Goal: Transaction & Acquisition: Purchase product/service

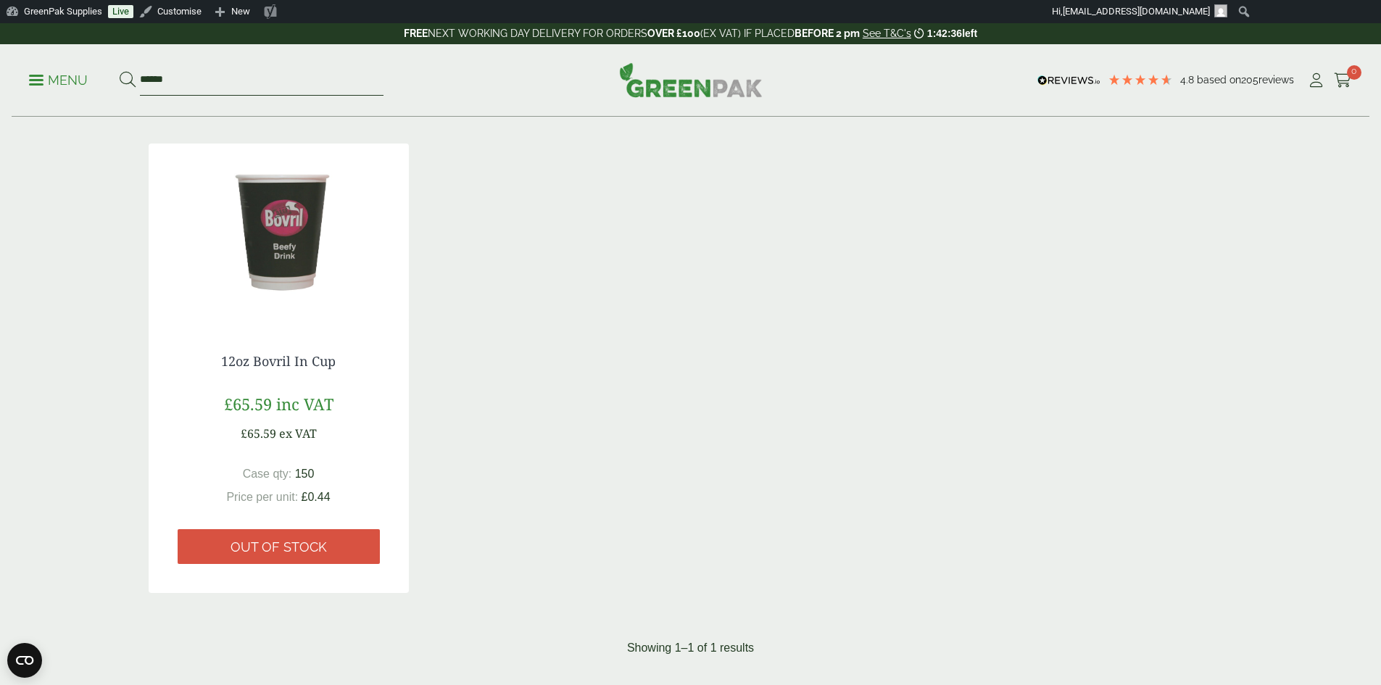
drag, startPoint x: 195, startPoint y: 80, endPoint x: 41, endPoint y: 24, distance: 164.2
click at [49, 34] on header "4.8 Based on 205 reviews FREE NEXT WORKING DAY DELIVERY - See T&C's 1:42:36 lef…" at bounding box center [690, 70] width 1381 height 94
type input "**********"
click at [120, 71] on button at bounding box center [128, 80] width 16 height 19
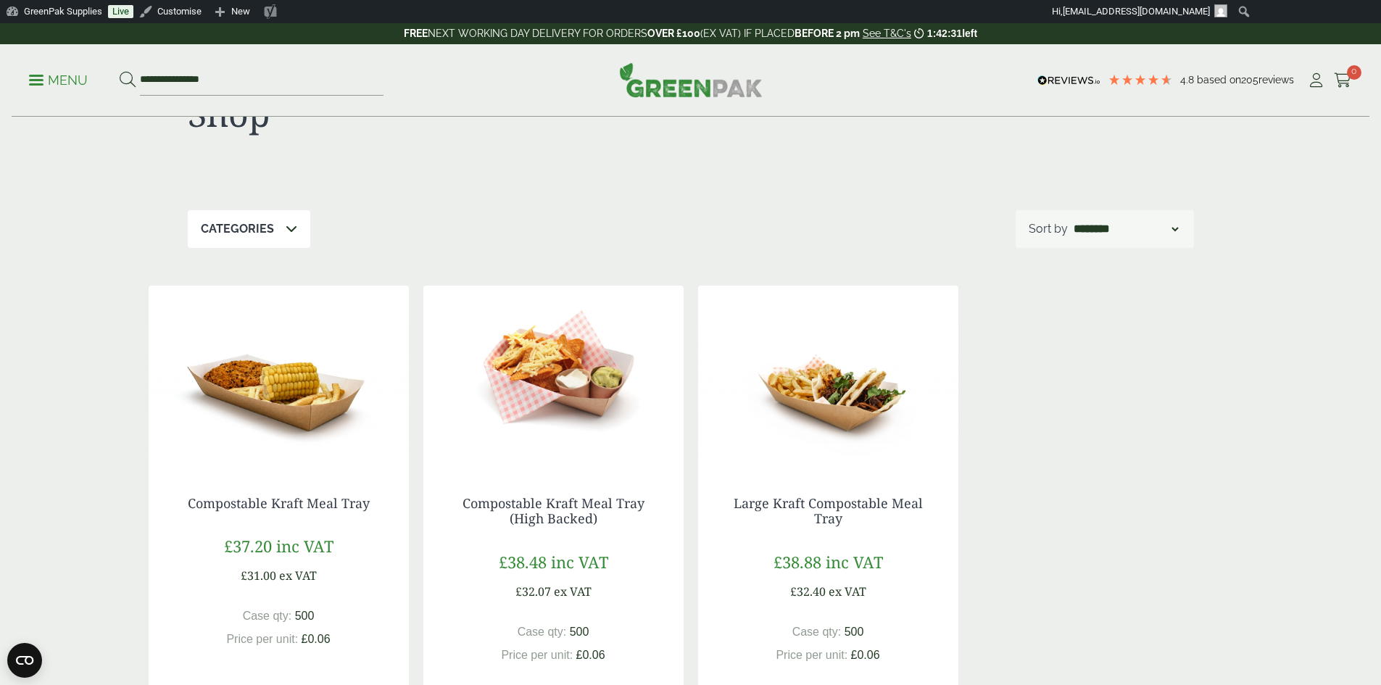
scroll to position [290, 0]
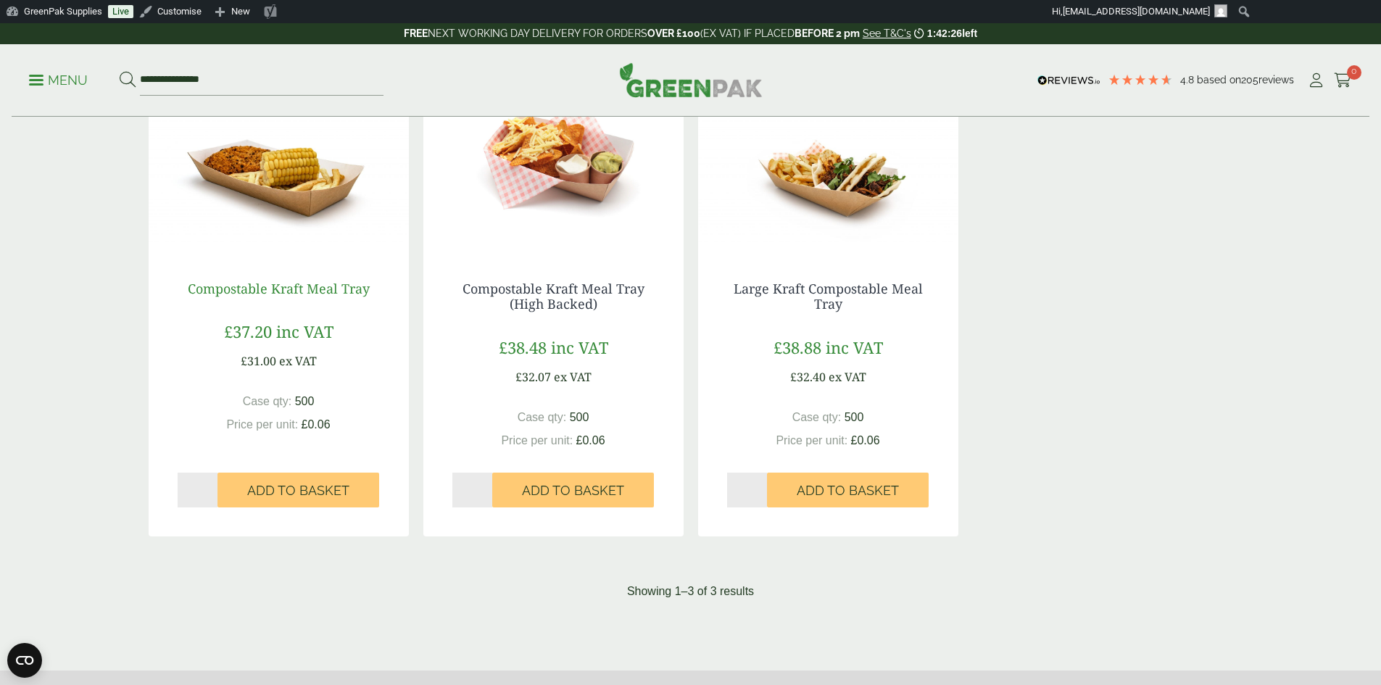
click at [289, 294] on link "Compostable Kraft Meal Tray" at bounding box center [279, 288] width 182 height 17
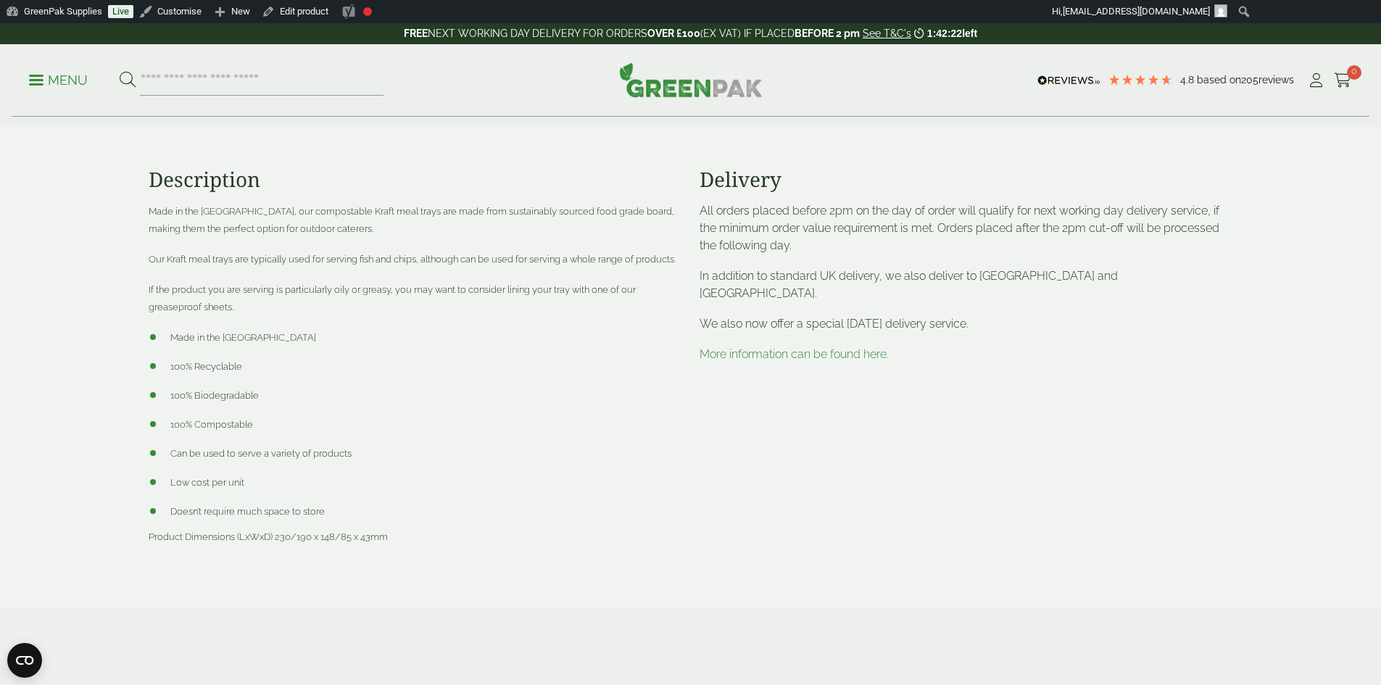
scroll to position [580, 0]
